Goal: Find specific page/section: Find specific page/section

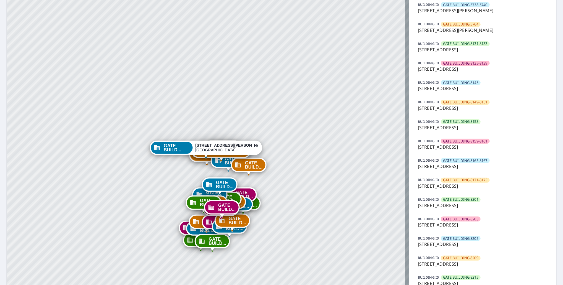
scroll to position [173, 0]
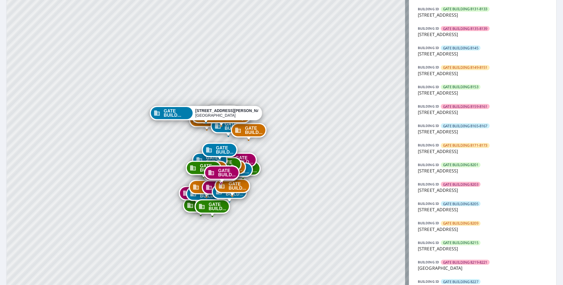
click at [463, 207] on p "8205 Southwestern Blvd, Dallas, TX, 75206" at bounding box center [483, 209] width 130 height 7
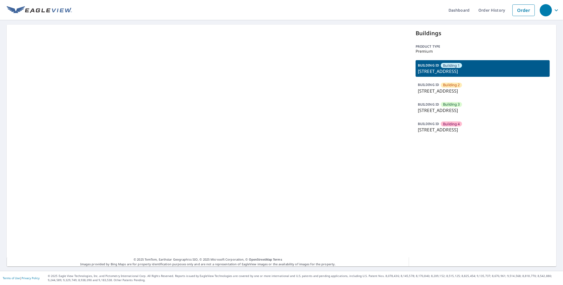
click at [470, 112] on p "[STREET_ADDRESS]" at bounding box center [483, 110] width 130 height 7
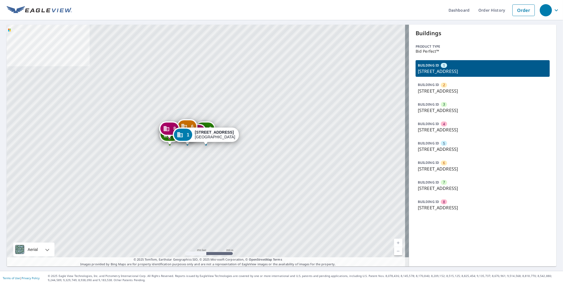
click at [441, 126] on p "10202 Challenger 7 Drive, Jacinto City, TX, 77029" at bounding box center [483, 129] width 130 height 7
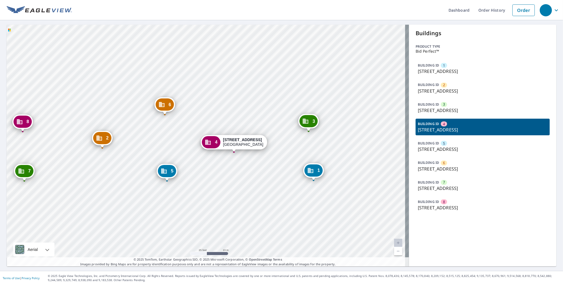
drag, startPoint x: 273, startPoint y: 194, endPoint x: 217, endPoint y: 173, distance: 60.0
click at [217, 173] on div "1 10202 Challenger 7 Drive Jacinto City, TX 77029 2 10202 Challenger 7 Drive Ja…" at bounding box center [208, 145] width 403 height 241
